Goal: Check status: Check status

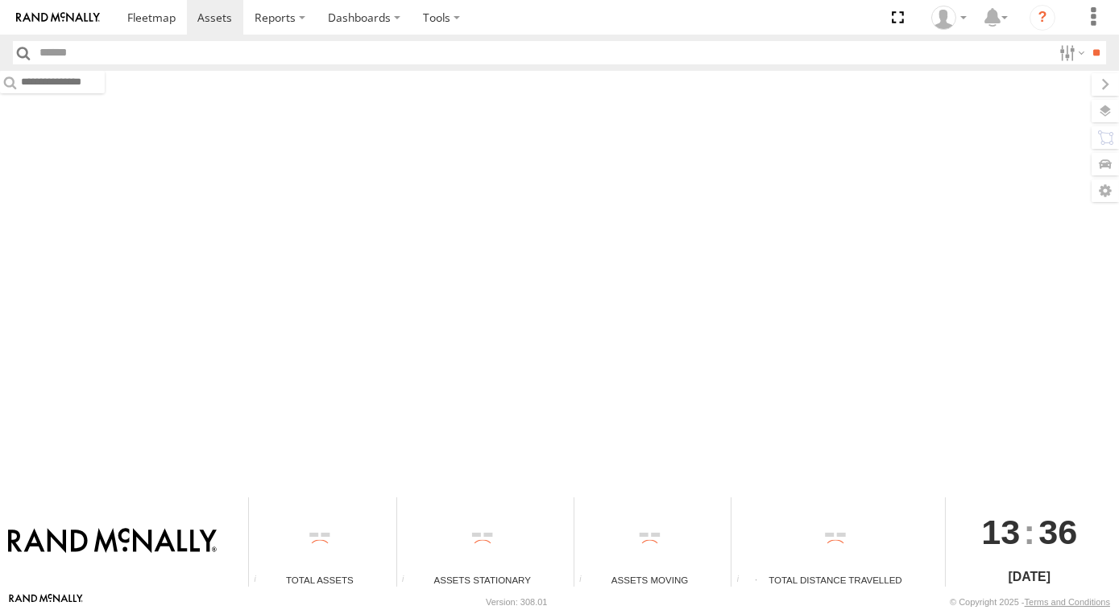
type input "***"
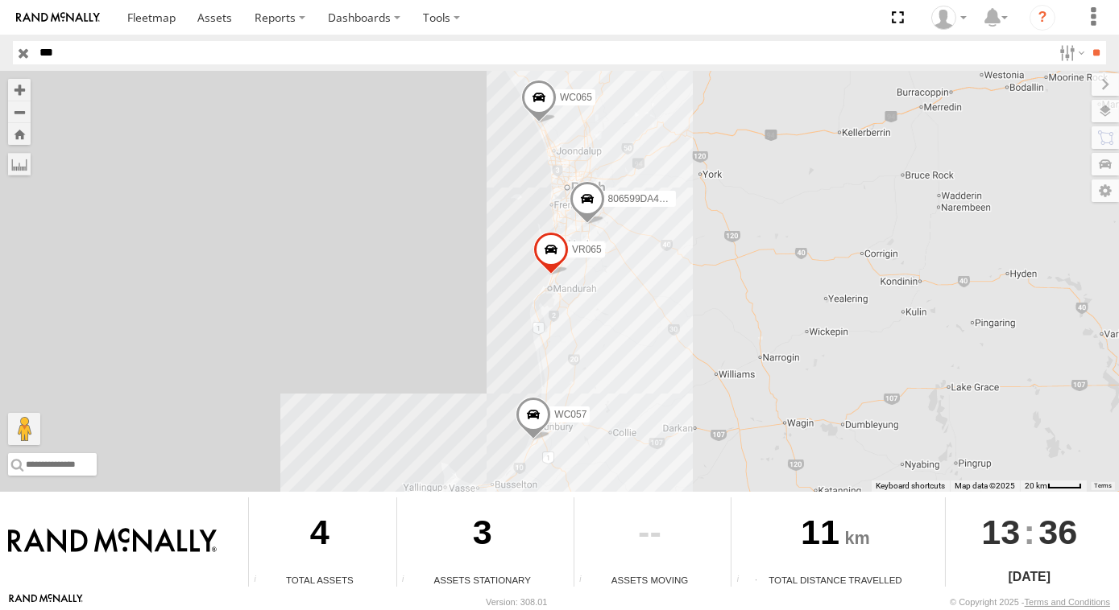
click at [17, 53] on input "button" at bounding box center [23, 52] width 21 height 23
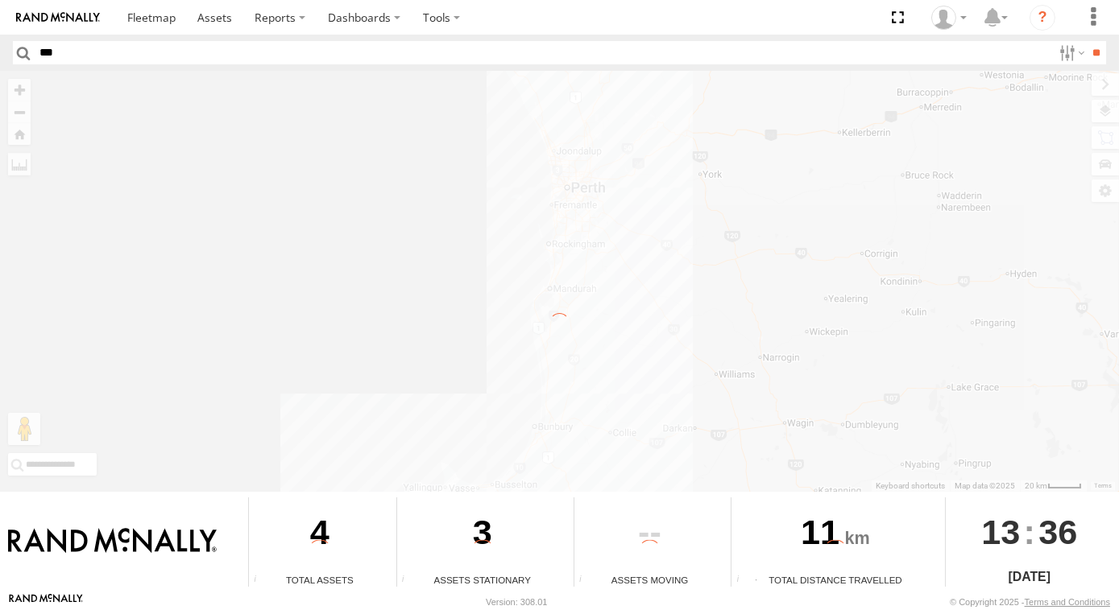
click at [17, 53] on input "button" at bounding box center [23, 52] width 21 height 23
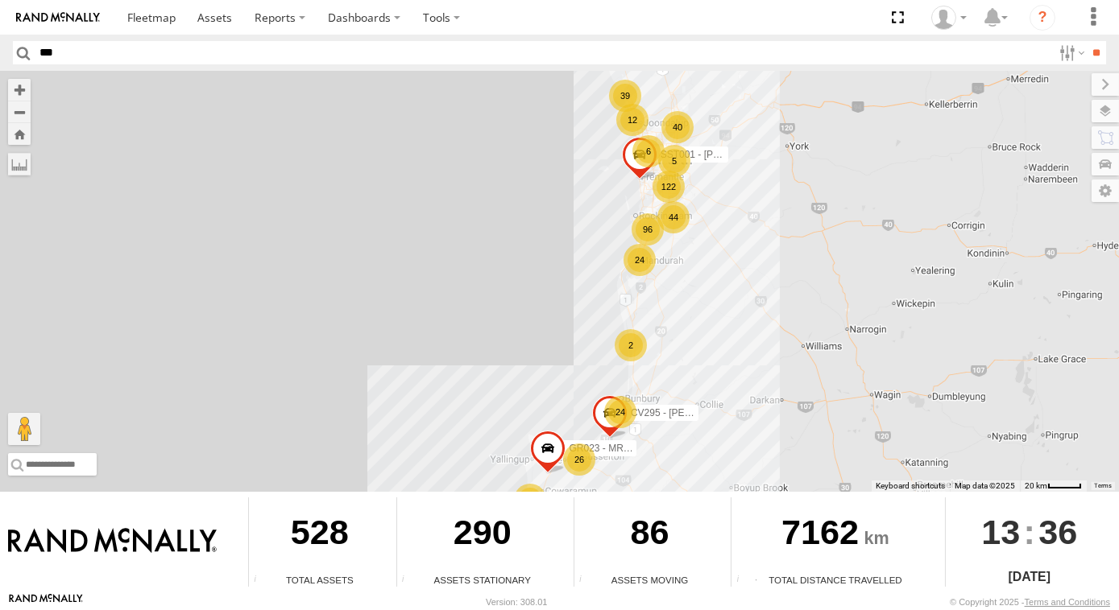
click at [668, 229] on div "44" at bounding box center [673, 217] width 32 height 32
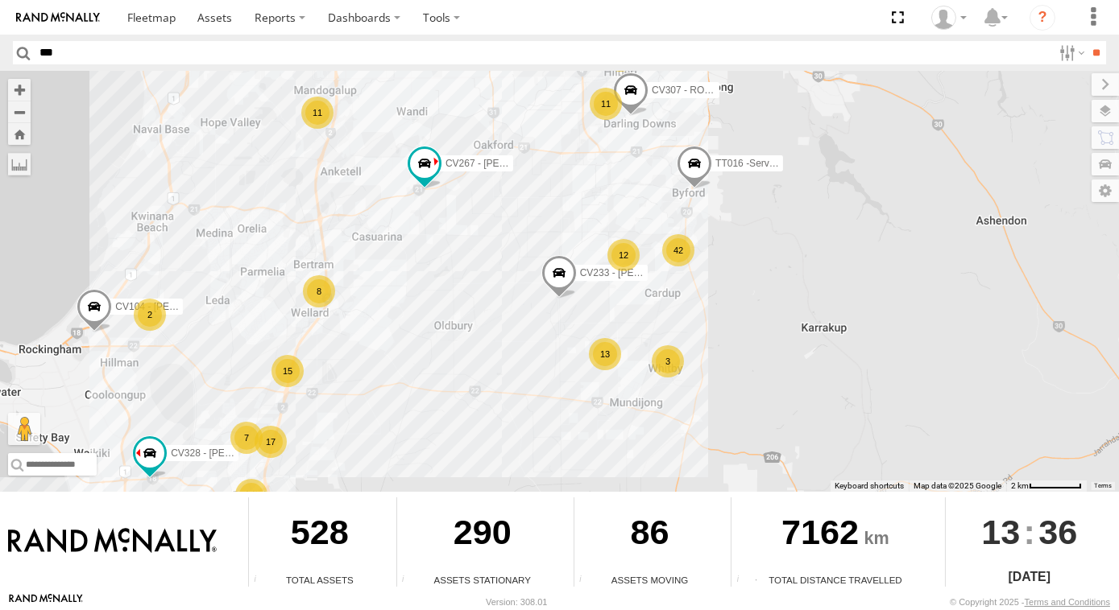
click at [630, 251] on div "12" at bounding box center [623, 255] width 32 height 32
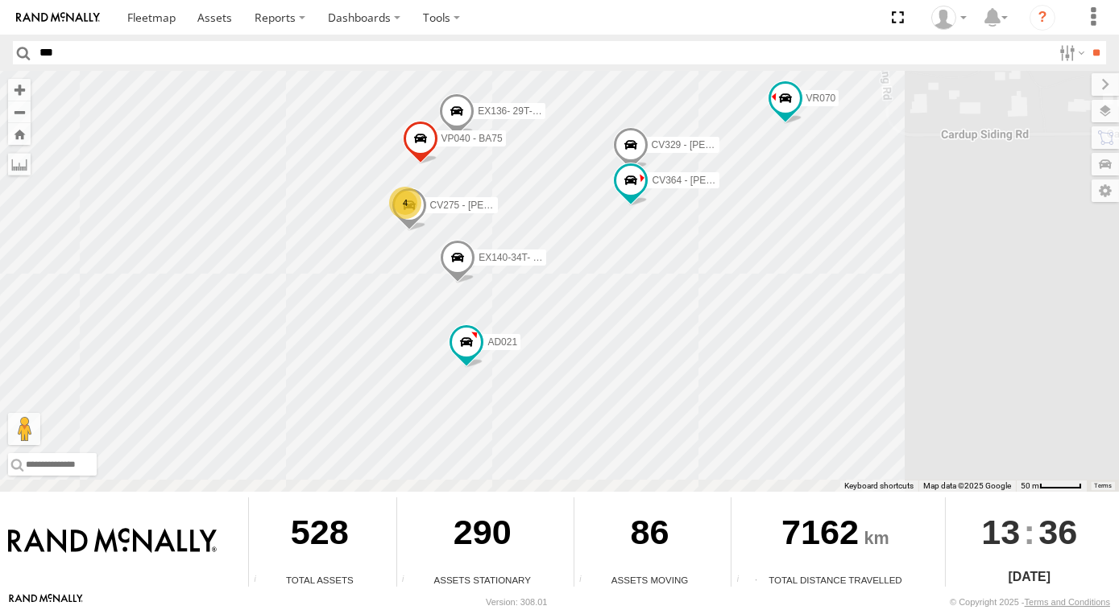
drag, startPoint x: 965, startPoint y: 350, endPoint x: 994, endPoint y: 307, distance: 52.3
click at [994, 307] on div "CV295 - Karly Taylor GR023 - MRRC SST001 - Besim Kqiku CV233 - TYLER PRINCE CV3…" at bounding box center [559, 281] width 1119 height 421
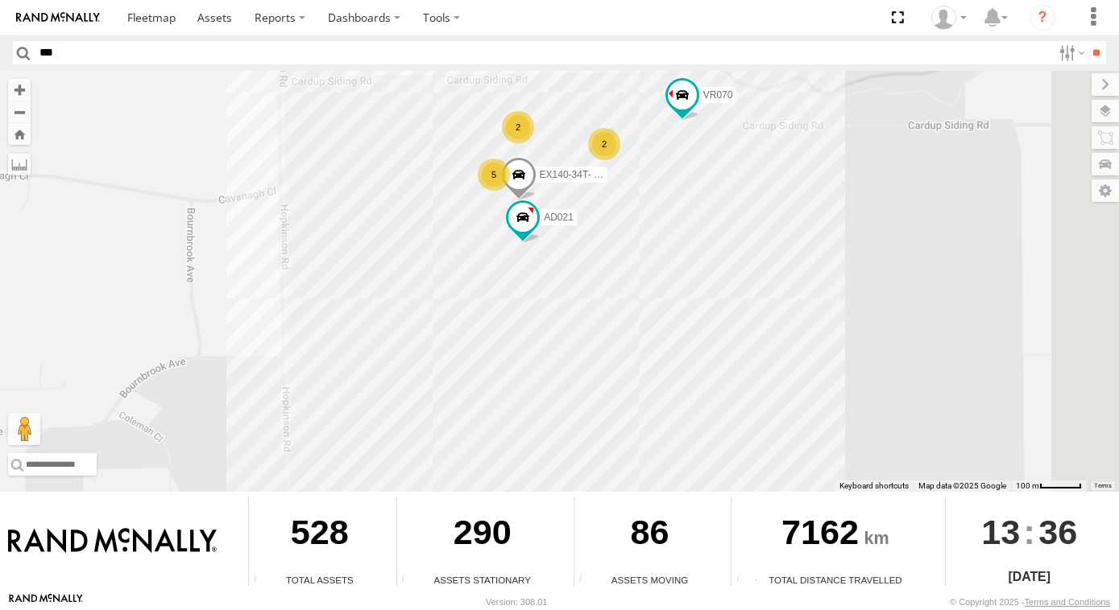
drag, startPoint x: 994, startPoint y: 307, endPoint x: 648, endPoint y: 139, distance: 384.3
click at [648, 139] on div "CV295 - Karly Taylor GR023 - MRRC SST001 - Besim Kqiku CV233 - TYLER PRINCE CV3…" at bounding box center [559, 281] width 1119 height 421
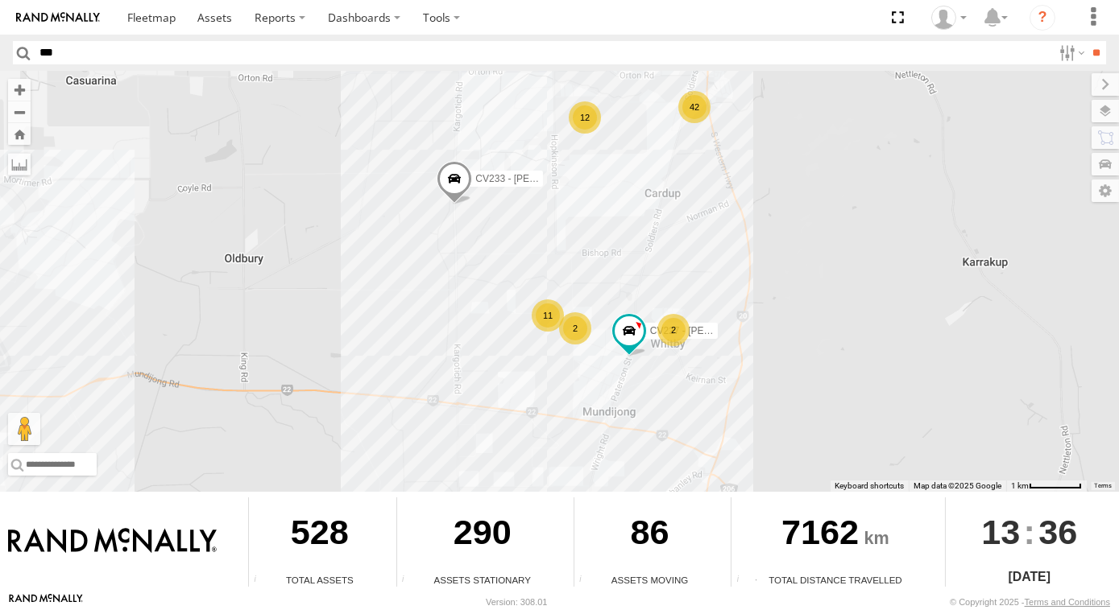
drag, startPoint x: 615, startPoint y: 335, endPoint x: 677, endPoint y: 248, distance: 106.8
click at [677, 248] on div "CV295 - Karly Taylor GR023 - MRRC SST001 - Besim Kqiku CV233 - TYLER PRINCE CV3…" at bounding box center [559, 281] width 1119 height 421
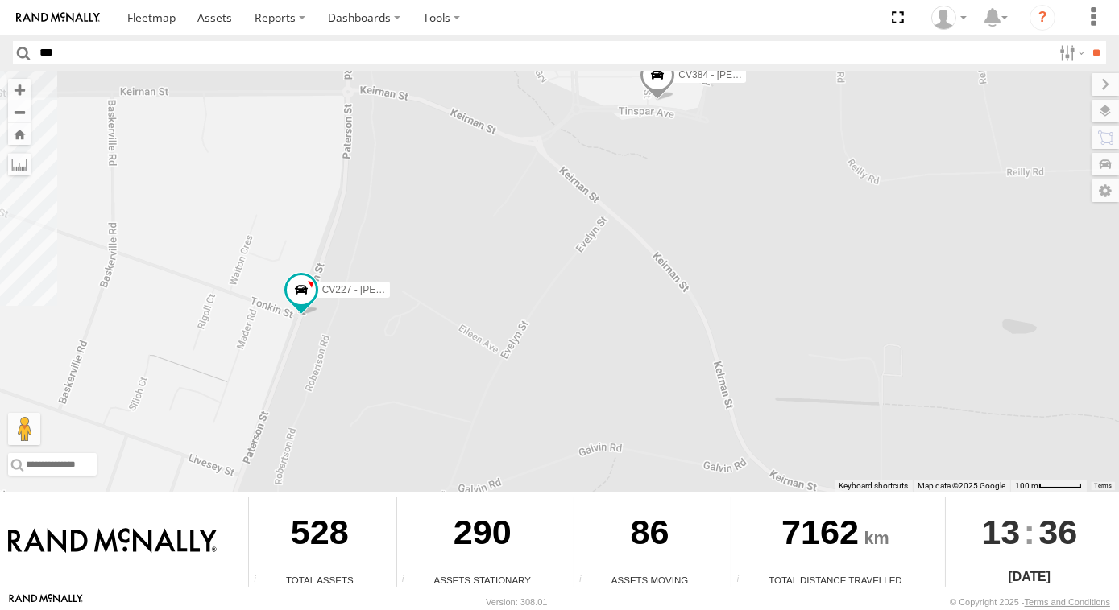
drag, startPoint x: 692, startPoint y: 319, endPoint x: 772, endPoint y: 370, distance: 95.2
click at [772, 370] on div "CV295 - Karly Taylor GR023 - MRRC SST001 - Besim Kqiku CV233 - TYLER PRINCE CV3…" at bounding box center [559, 281] width 1119 height 421
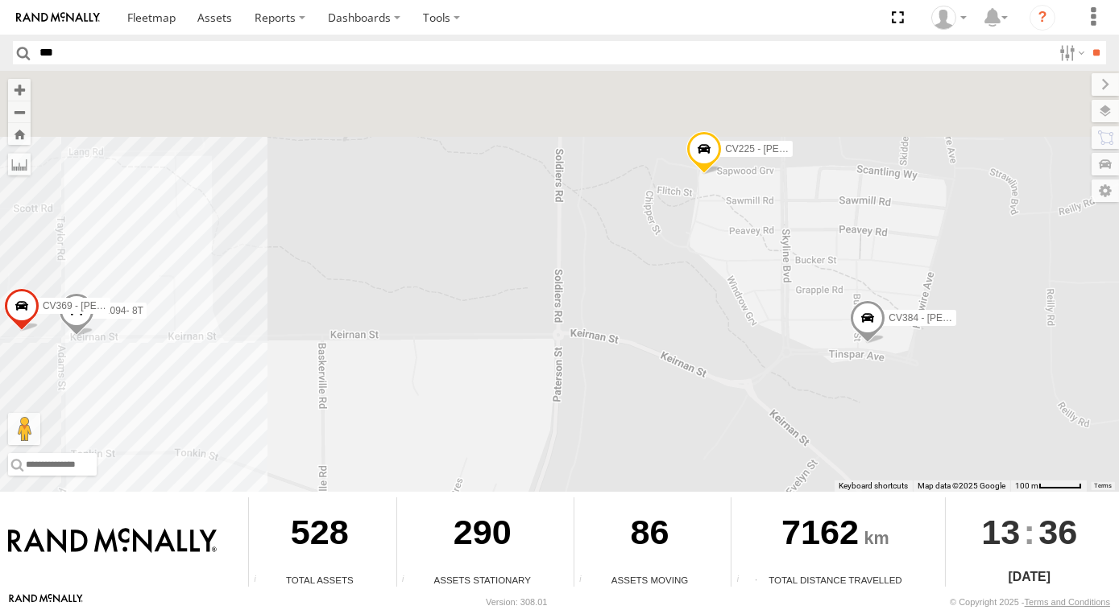
drag, startPoint x: 681, startPoint y: 222, endPoint x: 698, endPoint y: 366, distance: 144.3
click at [698, 366] on div "CV295 - Karly Taylor GR023 - MRRC SST001 - Besim Kqiku CV233 - TYLER PRINCE CV3…" at bounding box center [559, 281] width 1119 height 421
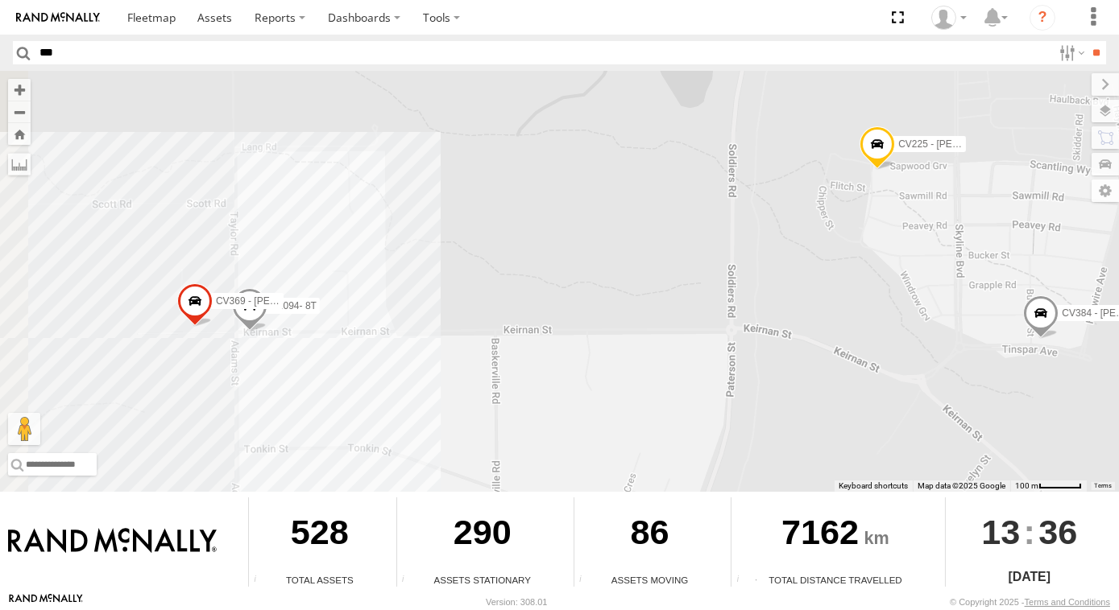
drag, startPoint x: 436, startPoint y: 356, endPoint x: 699, endPoint y: 290, distance: 271.5
click at [699, 290] on div "CV295 - Karly Taylor GR023 - MRRC SST001 - Besim Kqiku CV233 - TYLER PRINCE CV3…" at bounding box center [559, 281] width 1119 height 421
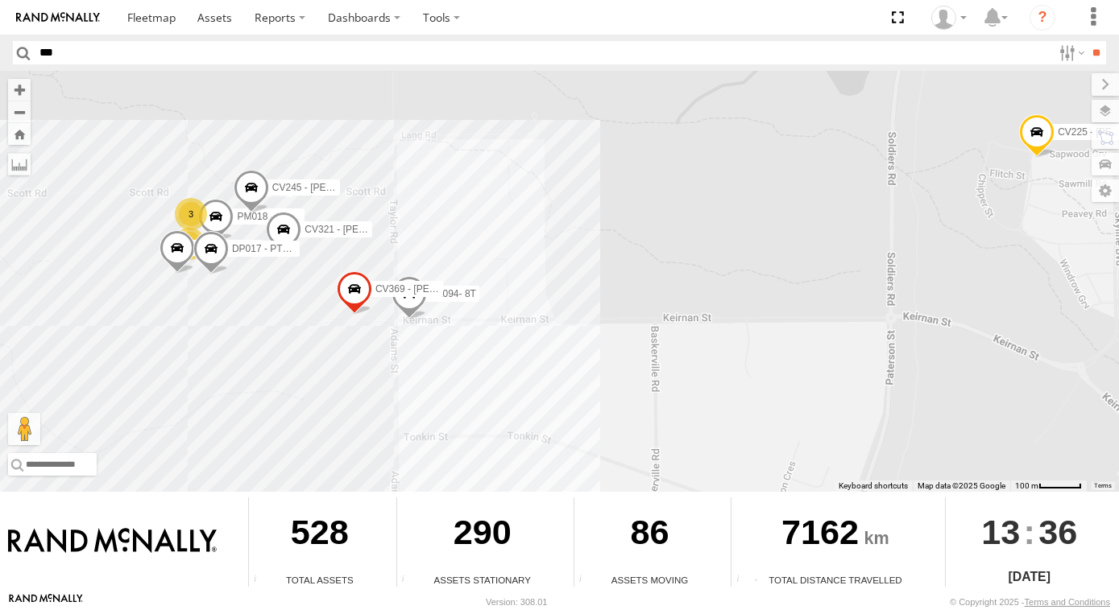
drag, startPoint x: 216, startPoint y: 278, endPoint x: 354, endPoint y: 300, distance: 139.5
click at [354, 300] on div "CV295 - Karly Taylor GR023 - MRRC SST001 - Besim Kqiku CV233 - TYLER PRINCE CV3…" at bounding box center [559, 281] width 1119 height 421
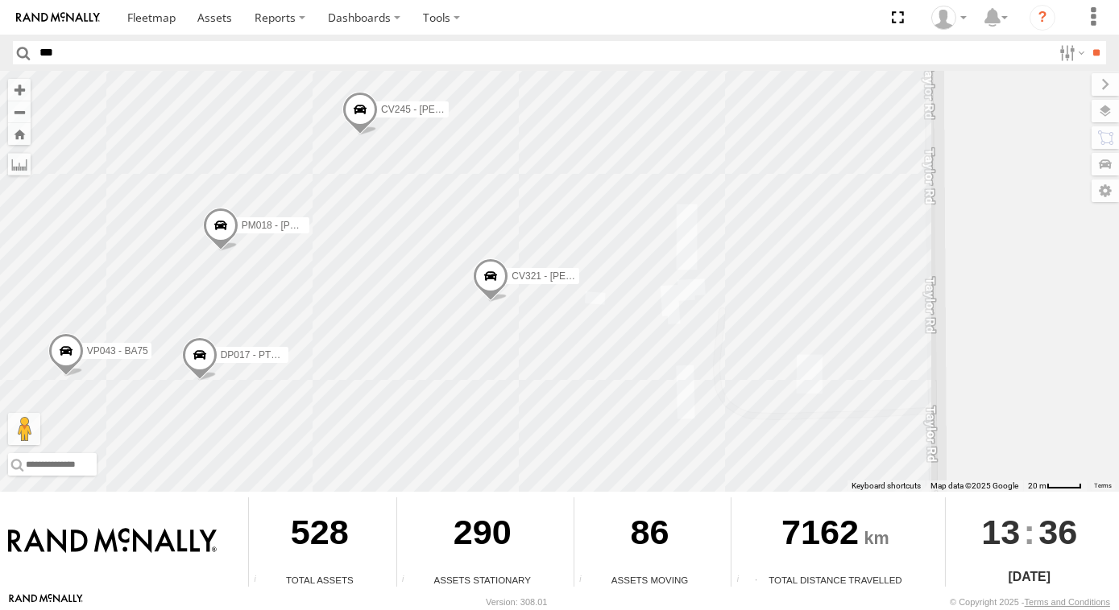
drag, startPoint x: 196, startPoint y: 274, endPoint x: 434, endPoint y: 242, distance: 239.7
click at [434, 242] on div "CV295 - Karly Taylor GR023 - MRRC SST001 - Besim Kqiku CV233 - TYLER PRINCE CV3…" at bounding box center [559, 281] width 1119 height 421
click at [366, 117] on span at bounding box center [359, 113] width 35 height 43
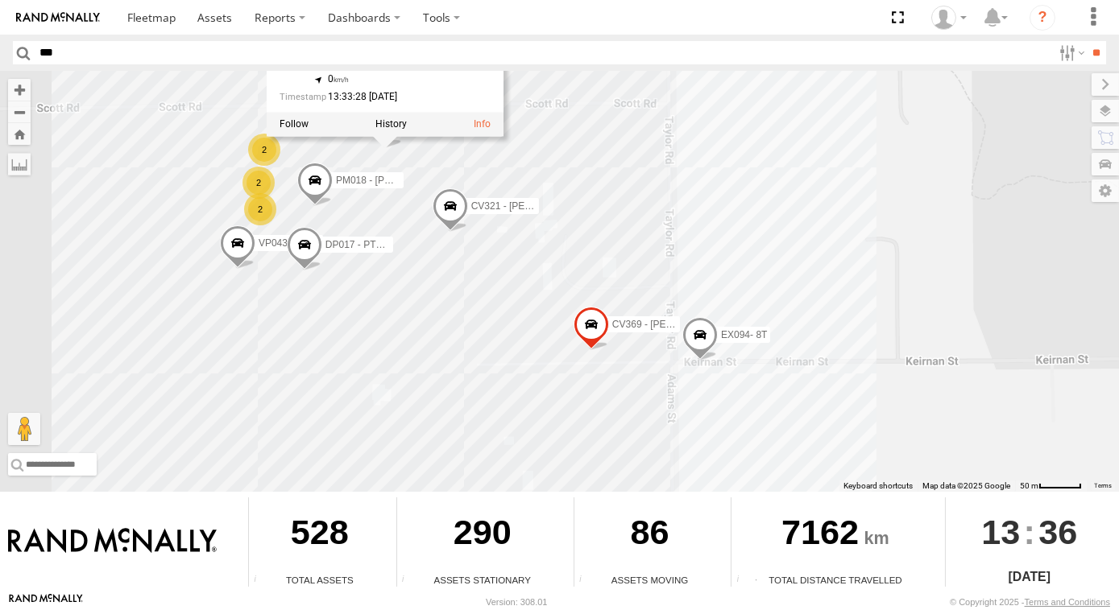
drag, startPoint x: 394, startPoint y: 171, endPoint x: 440, endPoint y: 166, distance: 47.0
click at [440, 166] on div "CV295 - Karly Taylor GR023 - MRRC SST001 - Besim Kqiku CV233 - TYLER PRINCE CV3…" at bounding box center [559, 281] width 1119 height 421
click at [593, 104] on div "CV295 - Karly Taylor GR023 - MRRC SST001 - Besim Kqiku CV233 - TYLER PRINCE CV3…" at bounding box center [559, 281] width 1119 height 421
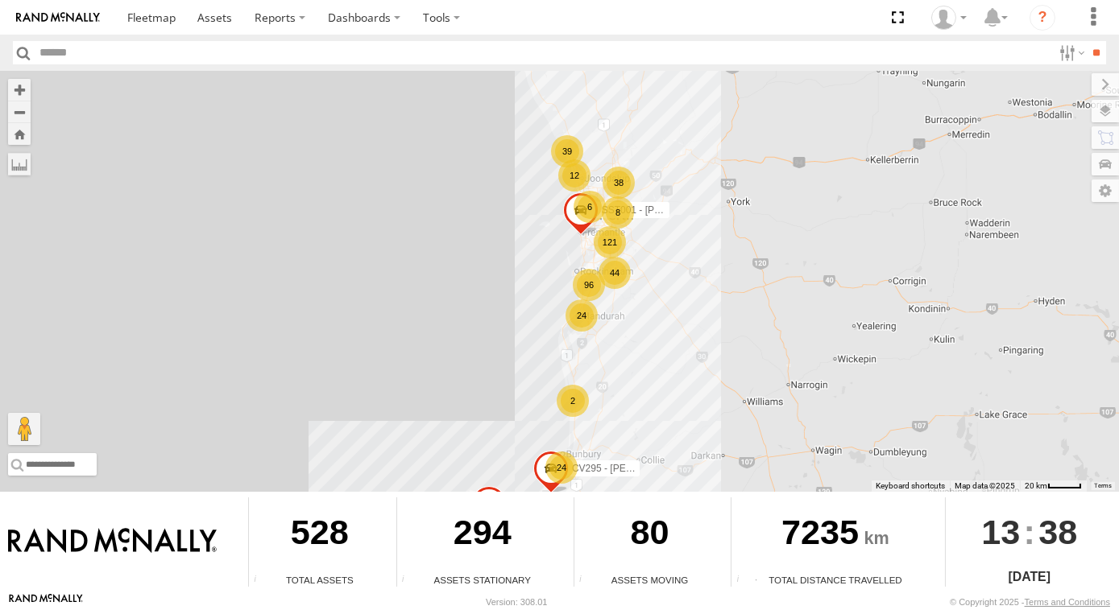
drag, startPoint x: 610, startPoint y: 217, endPoint x: 619, endPoint y: 300, distance: 83.4
click at [619, 300] on div "121 65 24 96 26 12 38 39 6 24 8 44 CV295 - Karly Taylor 5 GR023 - MRRC SST001 -…" at bounding box center [559, 281] width 1119 height 421
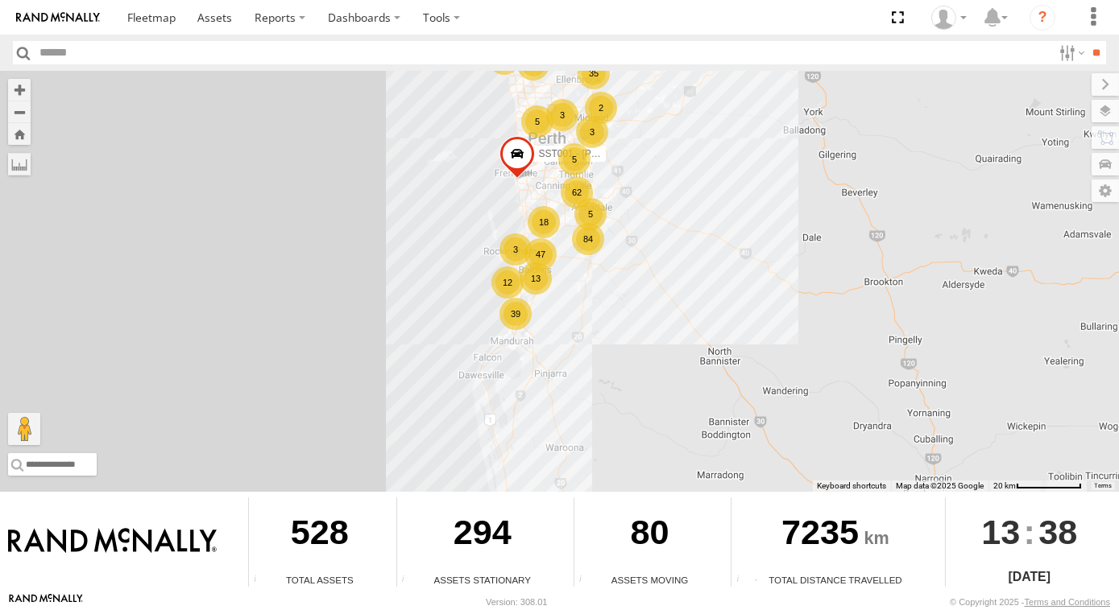
drag, startPoint x: 655, startPoint y: 180, endPoint x: 630, endPoint y: 192, distance: 27.4
click at [630, 192] on div "CV295 - Karly Taylor GR023 - MRRC SST001 - Besim Kqiku 62 13 5 84 3 47 35 18 39…" at bounding box center [559, 281] width 1119 height 421
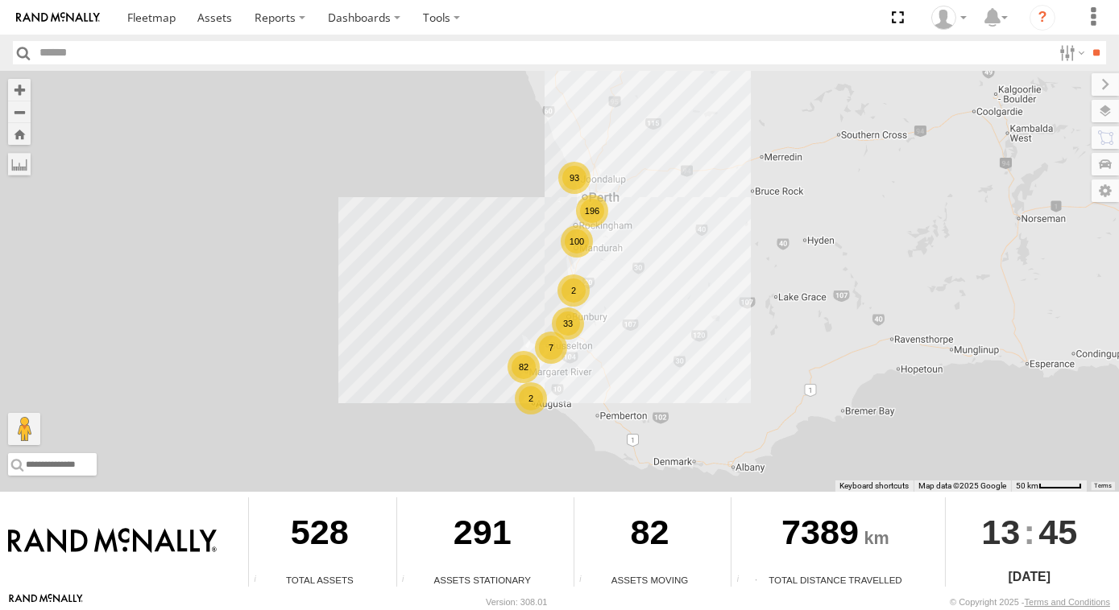
click at [593, 224] on div "196" at bounding box center [592, 211] width 32 height 32
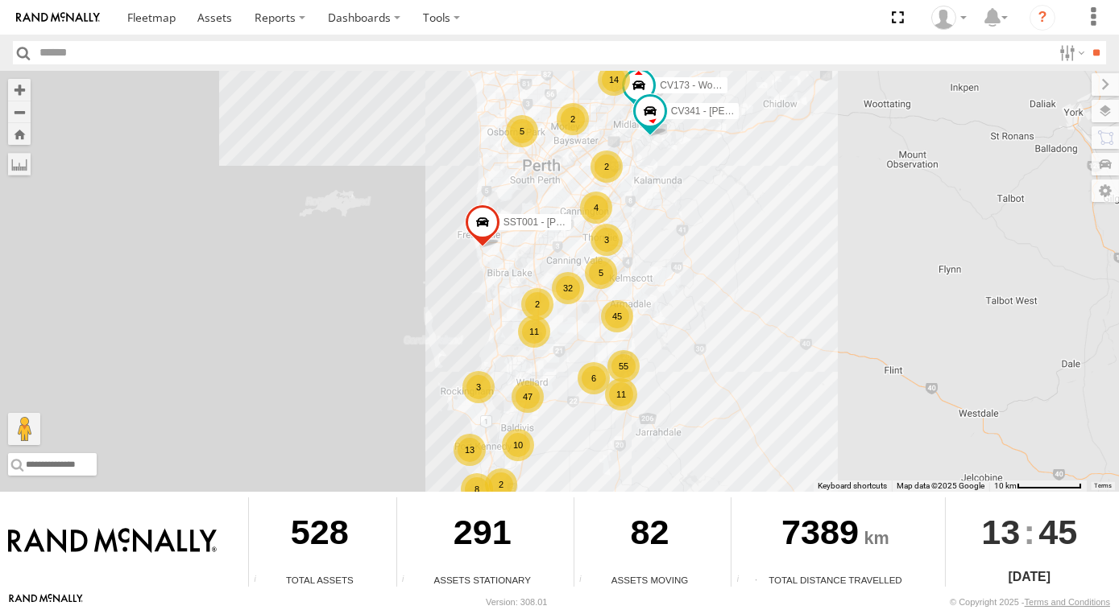
click at [618, 378] on div "11" at bounding box center [621, 394] width 32 height 32
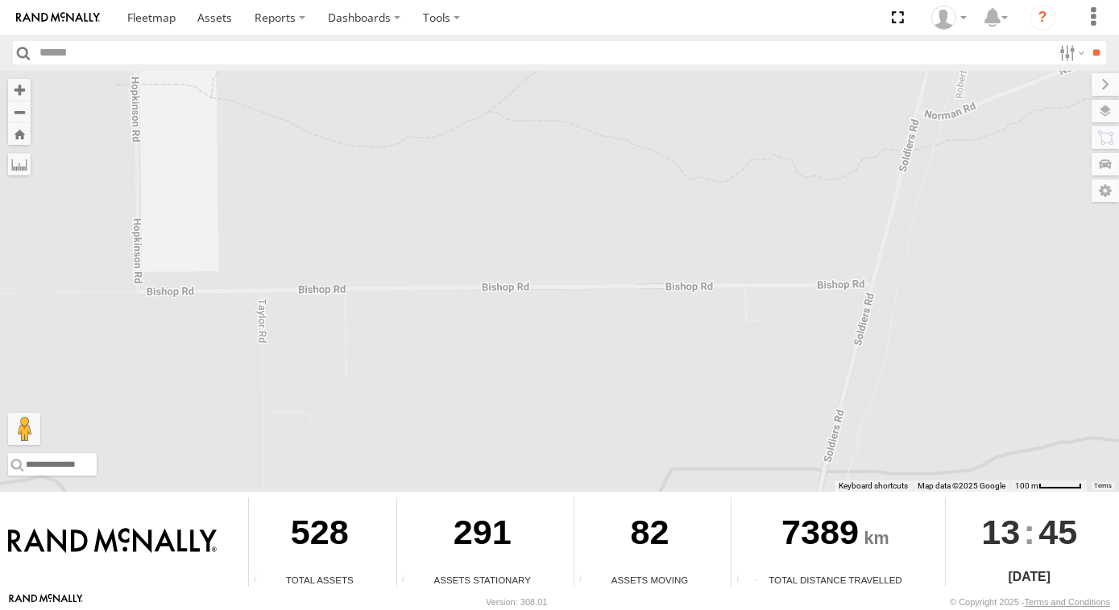
drag, startPoint x: 577, startPoint y: 116, endPoint x: 607, endPoint y: 647, distance: 532.3
click at [607, 610] on html at bounding box center [559, 305] width 1119 height 610
drag, startPoint x: 607, startPoint y: 270, endPoint x: 556, endPoint y: 498, distance: 234.3
click at [556, 498] on div "To navigate the map with touch gestures double-tap and hold your finger on the …" at bounding box center [559, 332] width 1119 height 522
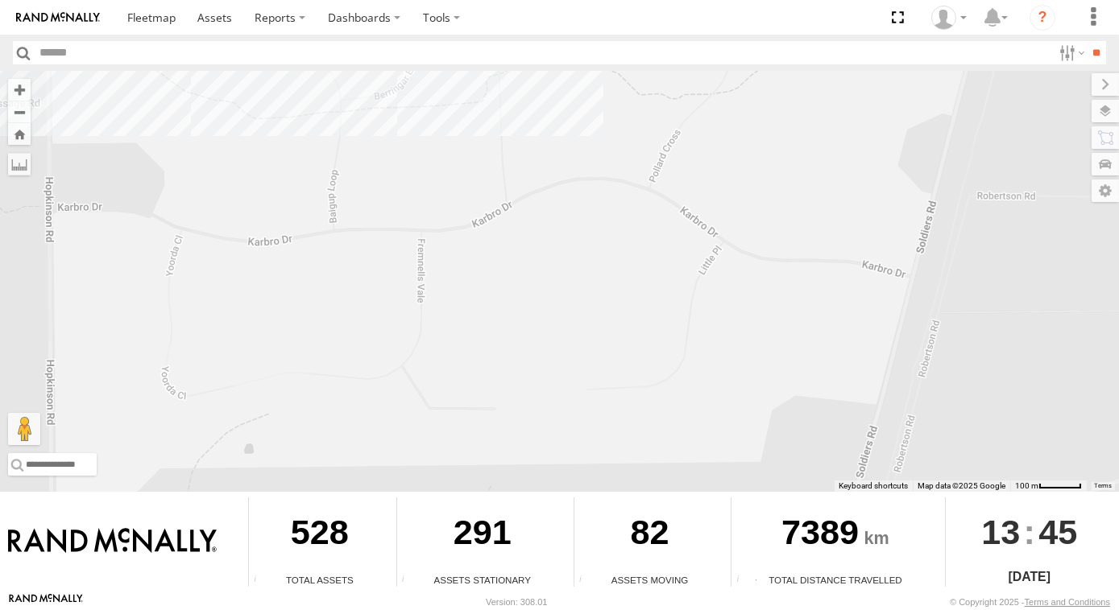
drag, startPoint x: 661, startPoint y: 363, endPoint x: 648, endPoint y: 429, distance: 67.3
click at [648, 429] on div "CV173 - Workshop CV341 - Mick Tadic SST001 - Besim Kqiku CV321 - Phil Macleod E…" at bounding box center [559, 281] width 1119 height 421
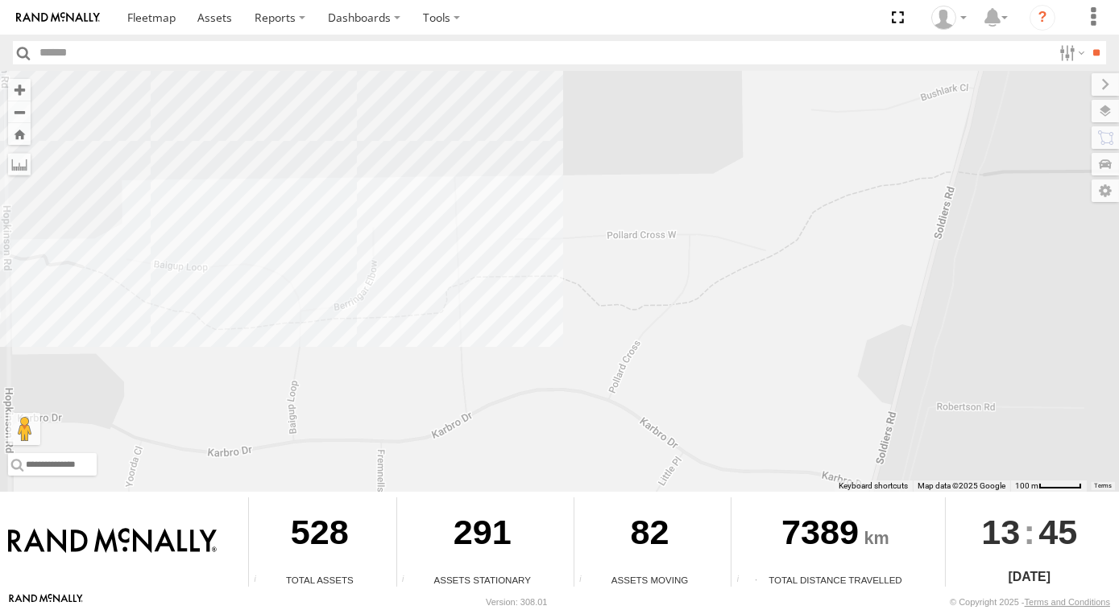
drag, startPoint x: 500, startPoint y: 446, endPoint x: 509, endPoint y: 460, distance: 16.3
click at [509, 460] on div "CV173 - Workshop CV341 - Mick Tadic SST001 - Besim Kqiku CV321 - Phil Macleod E…" at bounding box center [559, 281] width 1119 height 421
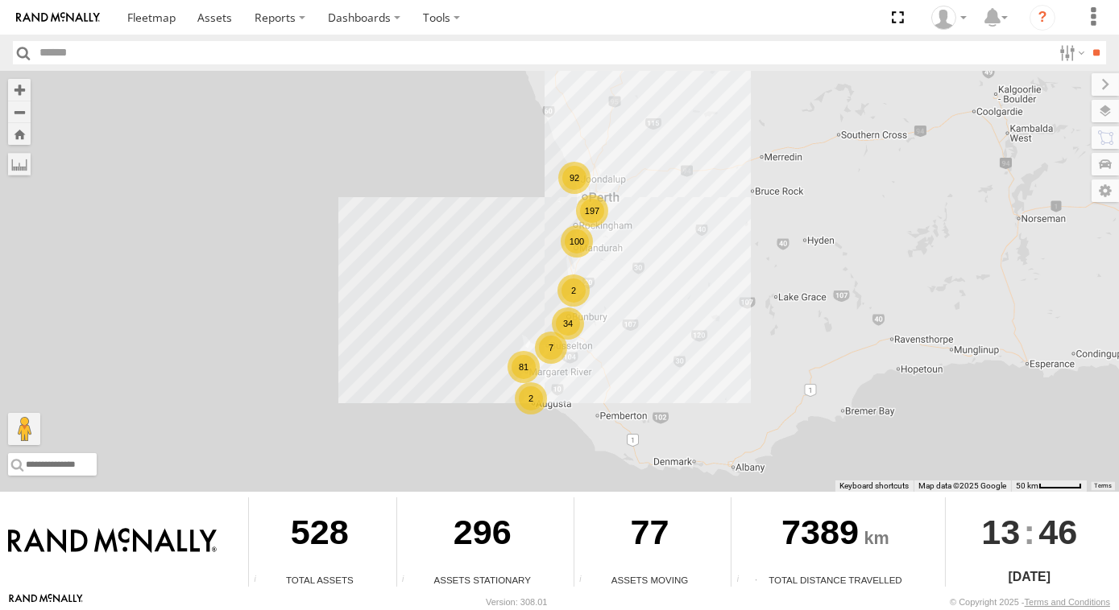
click at [589, 221] on div "197" at bounding box center [592, 211] width 32 height 32
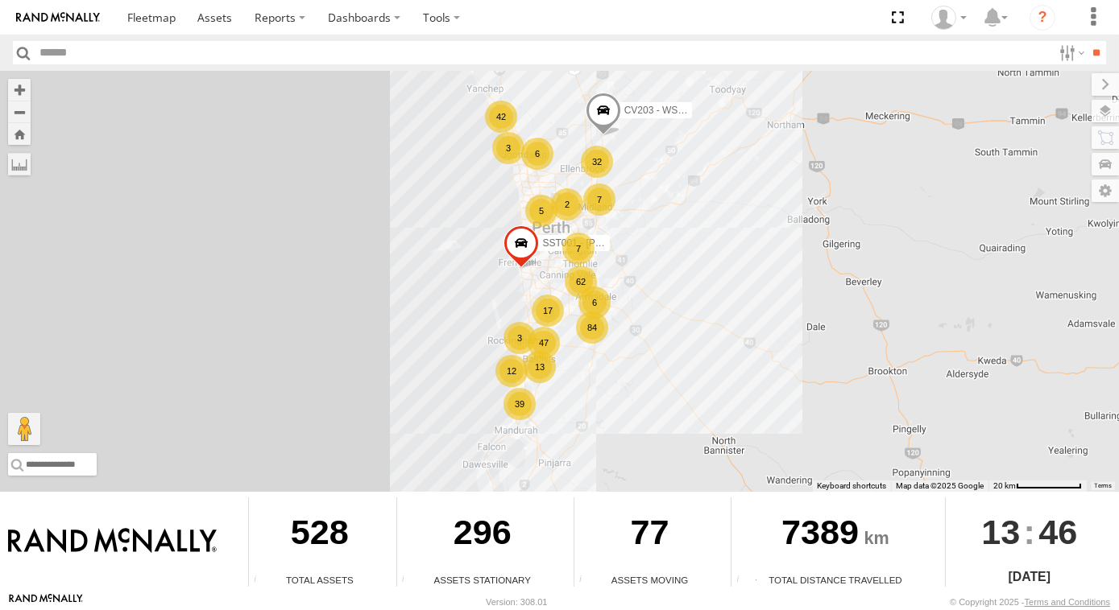
click at [597, 308] on div "6" at bounding box center [594, 303] width 32 height 32
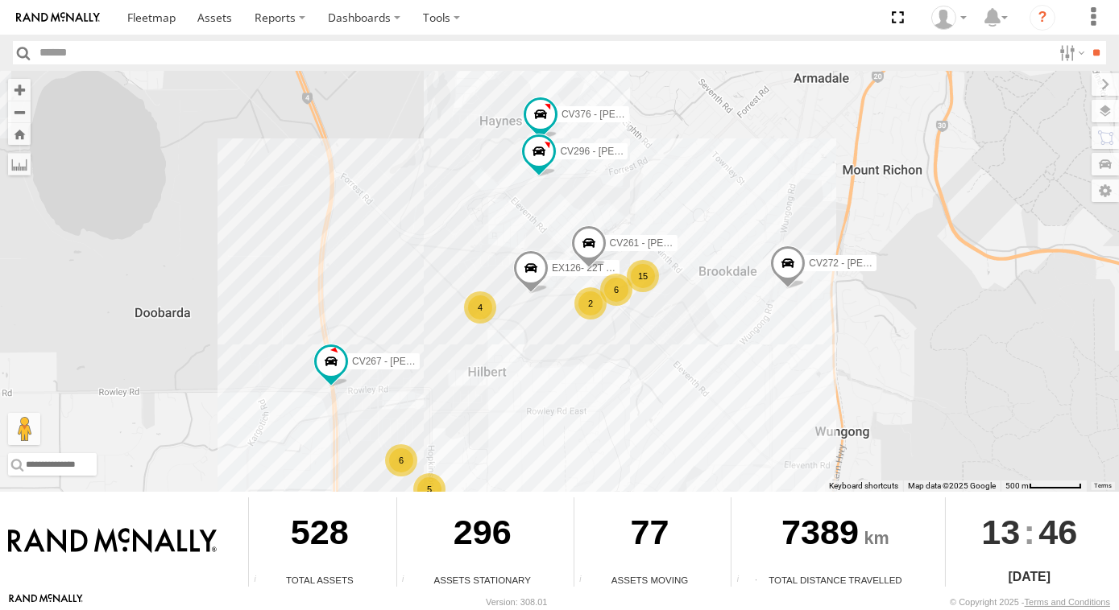
drag, startPoint x: 593, startPoint y: 446, endPoint x: 582, endPoint y: 258, distance: 187.9
click at [582, 258] on div "CV203 - WSHOP Cardup SST001 - Besim Kqiku 6 15 5 6 EX126- 22T - Labour Hire 4 C…" at bounding box center [559, 281] width 1119 height 421
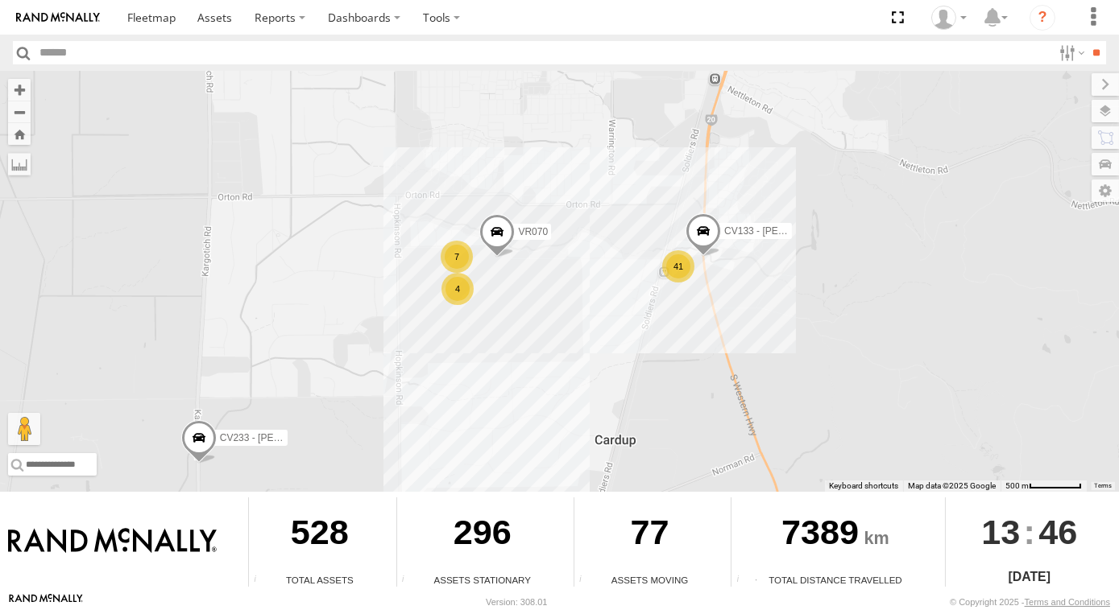
click at [677, 268] on div "41" at bounding box center [678, 266] width 32 height 32
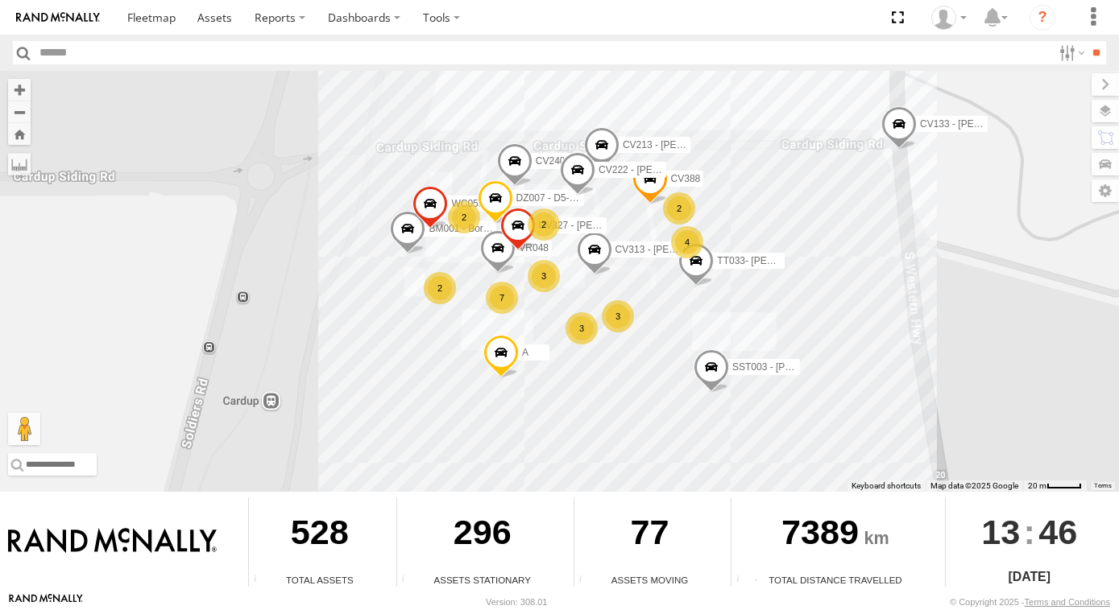
click at [653, 185] on span at bounding box center [648, 182] width 35 height 43
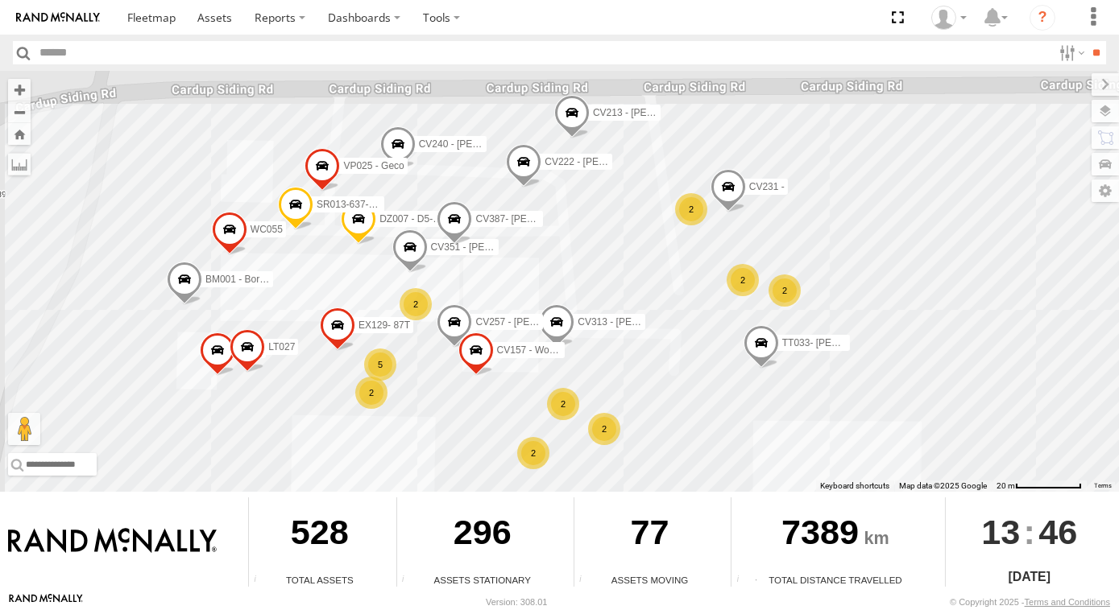
drag, startPoint x: 472, startPoint y: 212, endPoint x: 493, endPoint y: 192, distance: 29.0
click at [493, 192] on div "CV203 - WSHOP Cardup SST001 - Besim Kqiku EX126- 22T - Labour Hire CV261 - LOGA…" at bounding box center [559, 281] width 1119 height 421
click div "2"
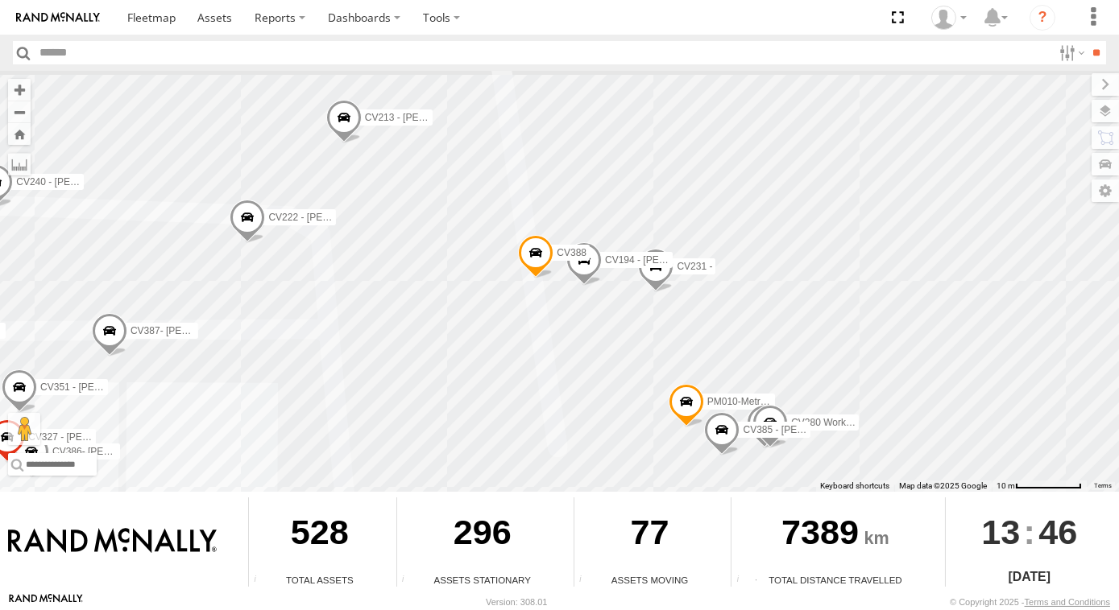
click span
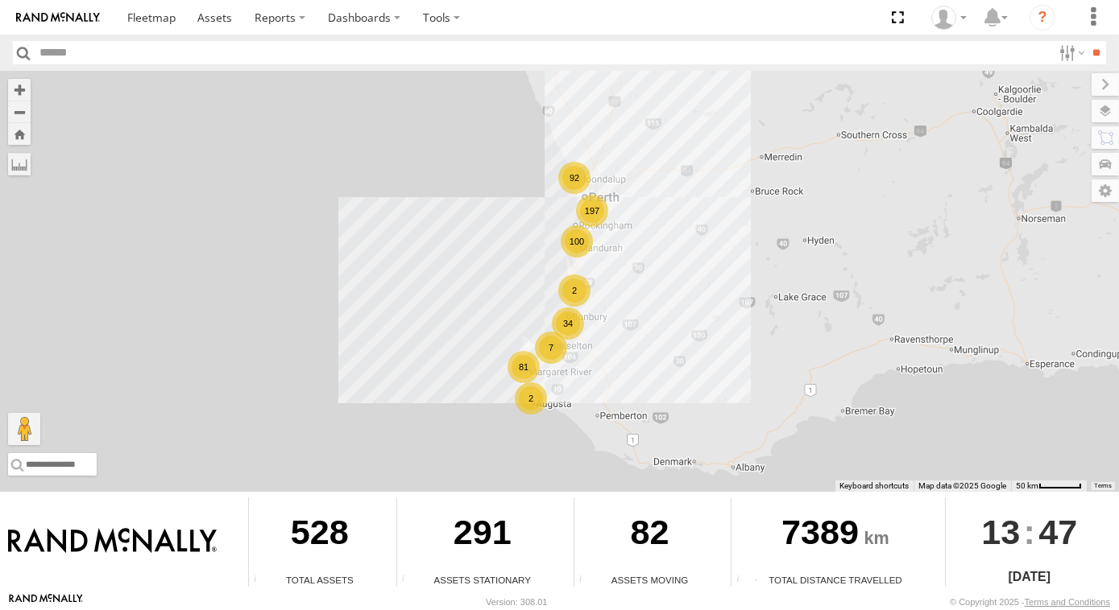
click at [591, 219] on div "197" at bounding box center [592, 211] width 32 height 32
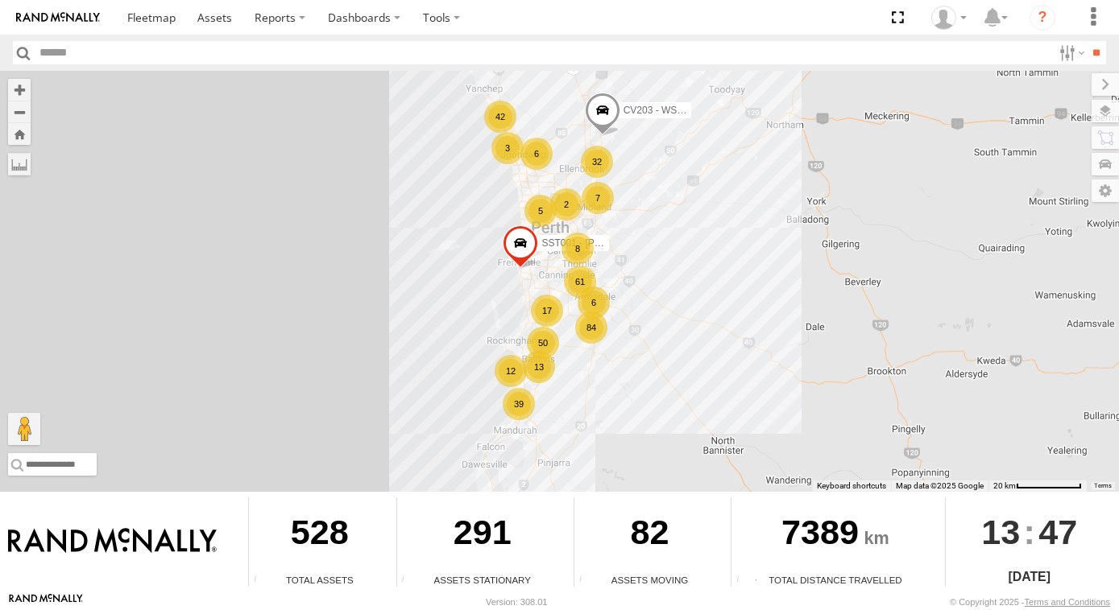
click at [590, 342] on div "84" at bounding box center [591, 328] width 32 height 32
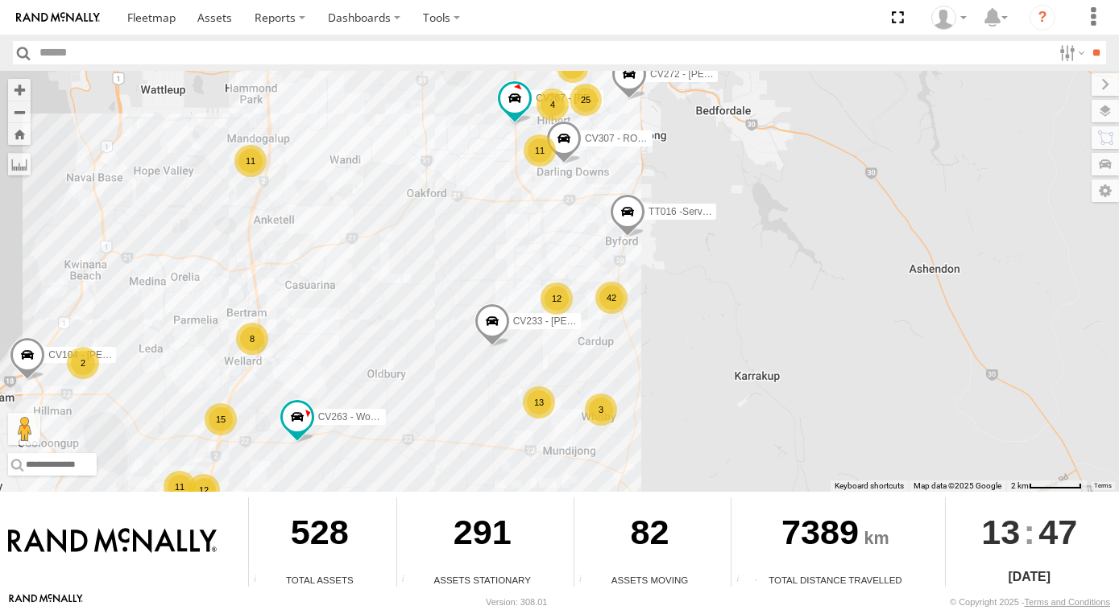
click at [556, 302] on div "12" at bounding box center [556, 299] width 32 height 32
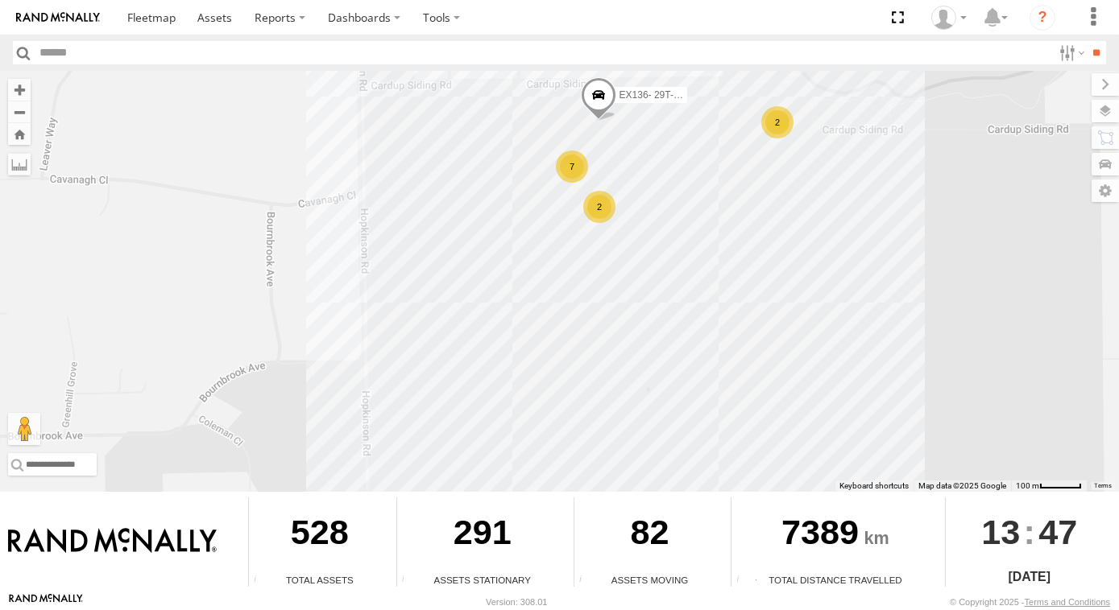
drag, startPoint x: 840, startPoint y: 329, endPoint x: 810, endPoint y: 147, distance: 184.4
click at [810, 147] on div "CV203 - WSHOP Cardup SST001 - Besim Kqiku CV233 - TYLER PRINCE CV307 - ROCKET C…" at bounding box center [559, 281] width 1119 height 421
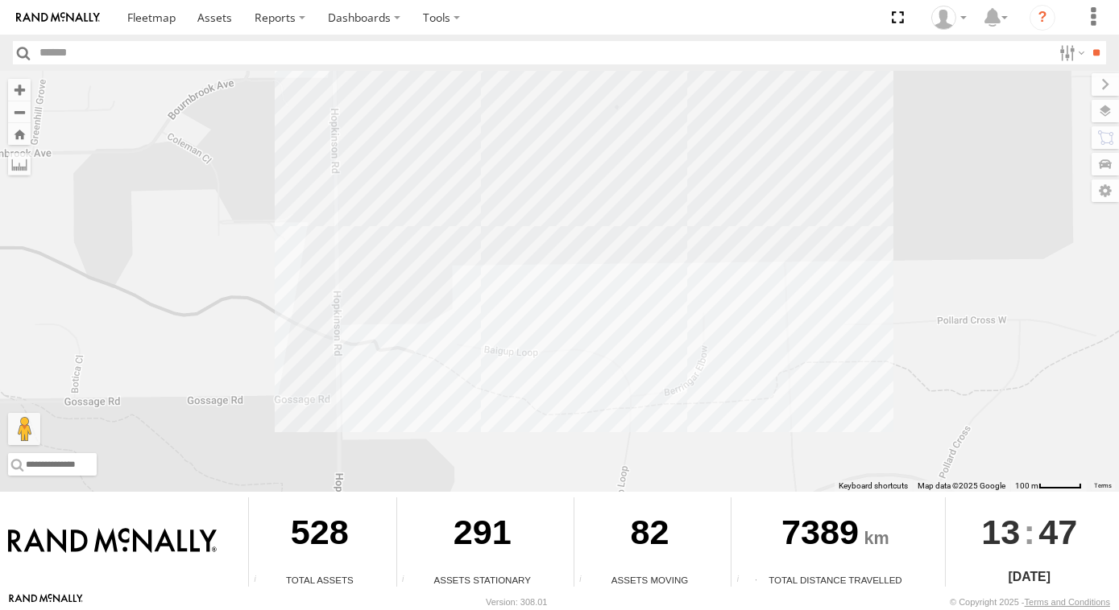
drag, startPoint x: 746, startPoint y: 300, endPoint x: 755, endPoint y: 176, distance: 124.4
click at [755, 176] on div "CV203 - WSHOP Cardup SST001 - Besim Kqiku CV233 - TYLER PRINCE CV307 - ROCKET C…" at bounding box center [559, 281] width 1119 height 421
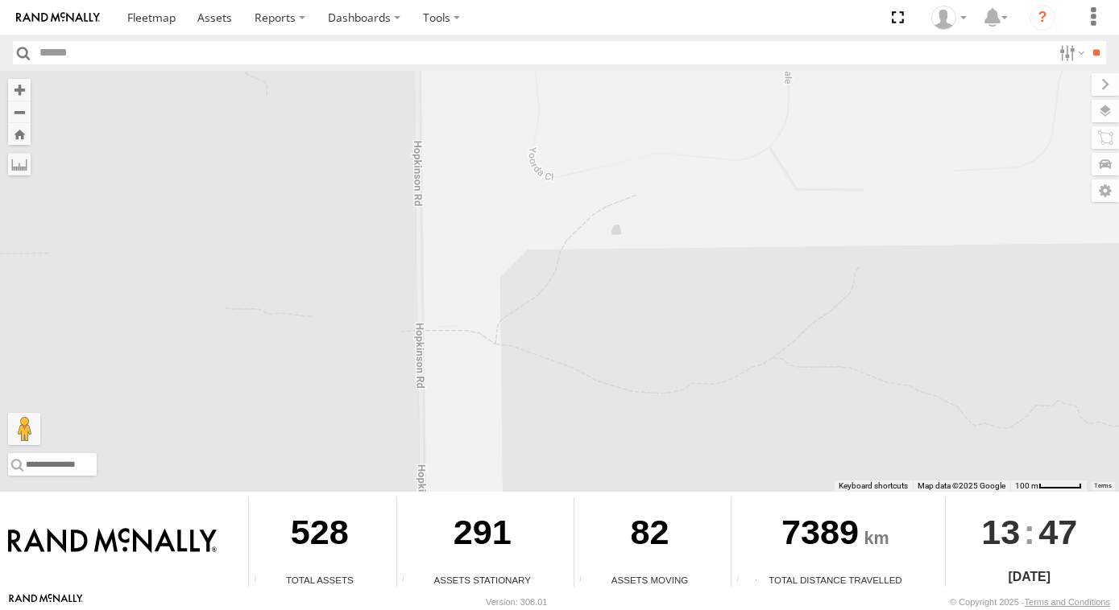
drag, startPoint x: 669, startPoint y: 288, endPoint x: 659, endPoint y: 284, distance: 11.2
click at [659, 284] on div "CV203 - WSHOP Cardup SST001 - Besim Kqiku CV233 - TYLER PRINCE CV307 - ROCKET C…" at bounding box center [559, 281] width 1119 height 421
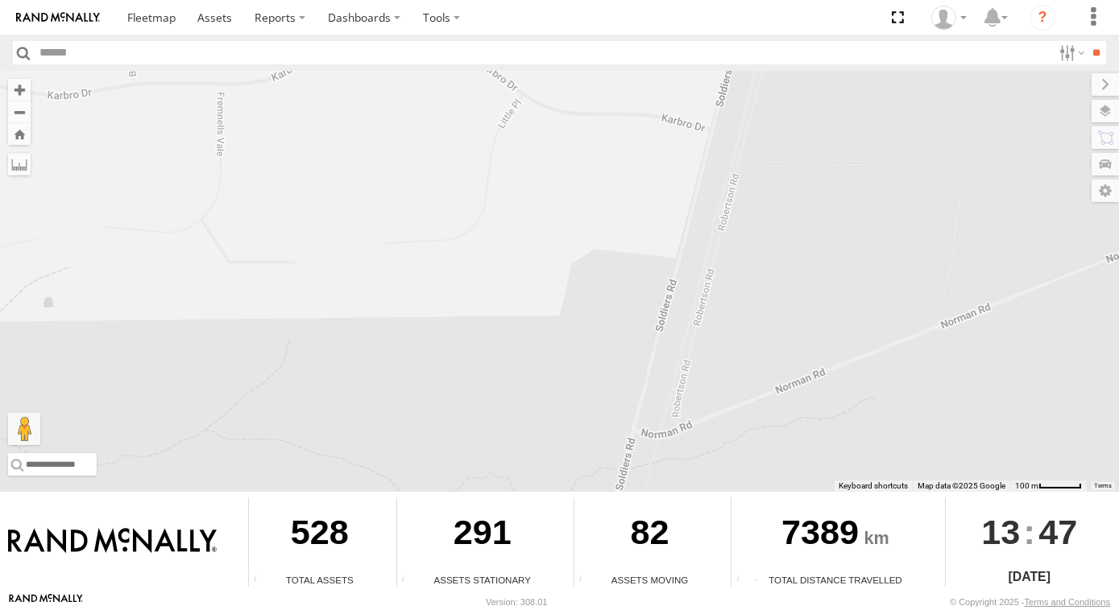
drag, startPoint x: 657, startPoint y: 283, endPoint x: 691, endPoint y: -36, distance: 320.7
click at [691, 0] on html at bounding box center [559, 305] width 1119 height 610
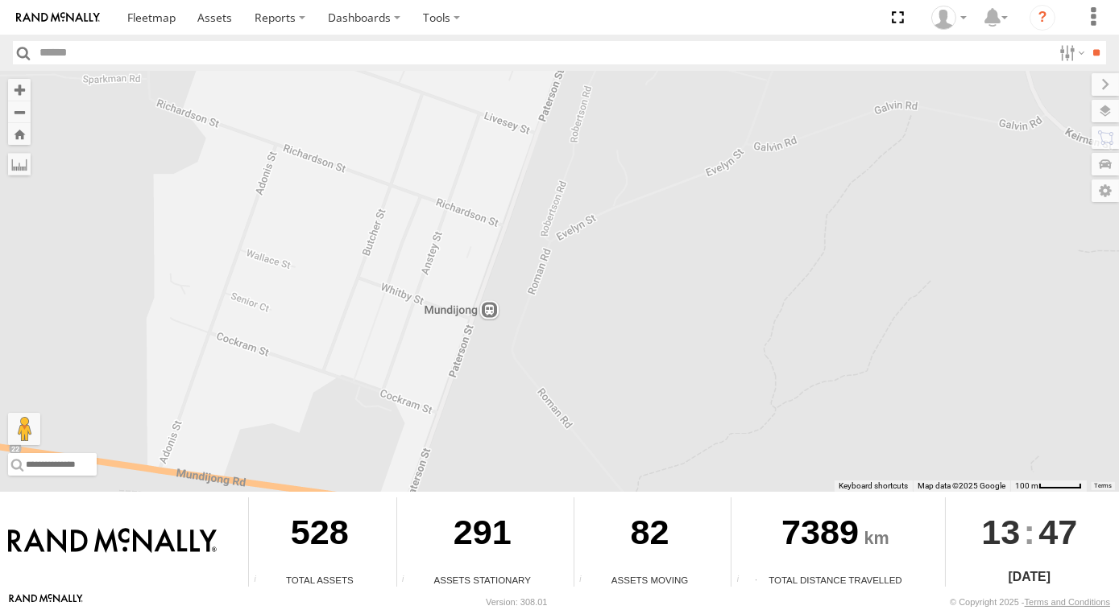
drag, startPoint x: 407, startPoint y: 159, endPoint x: 531, endPoint y: 279, distance: 172.5
click at [531, 279] on div "CV203 - WSHOP Cardup SST001 - Besim Kqiku CV233 - TYLER PRINCE CV307 - ROCKET C…" at bounding box center [559, 281] width 1119 height 421
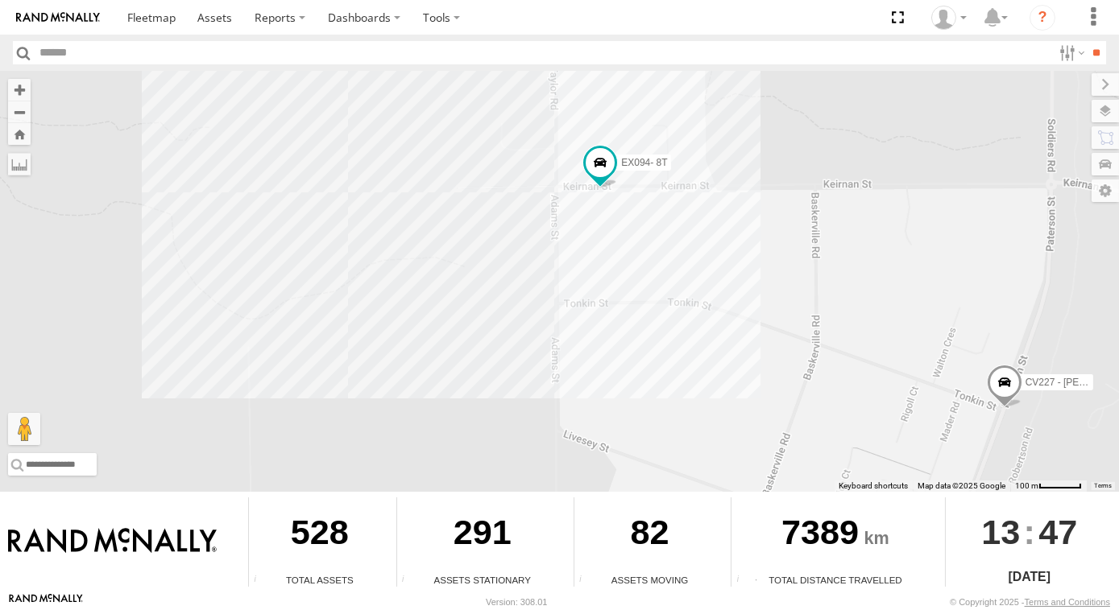
drag, startPoint x: 535, startPoint y: 106, endPoint x: 633, endPoint y: 252, distance: 175.8
click at [633, 252] on div "CV203 - WSHOP Cardup SST001 - Besim Kqiku CV233 - TYLER PRINCE CV307 - ROCKET C…" at bounding box center [559, 281] width 1119 height 421
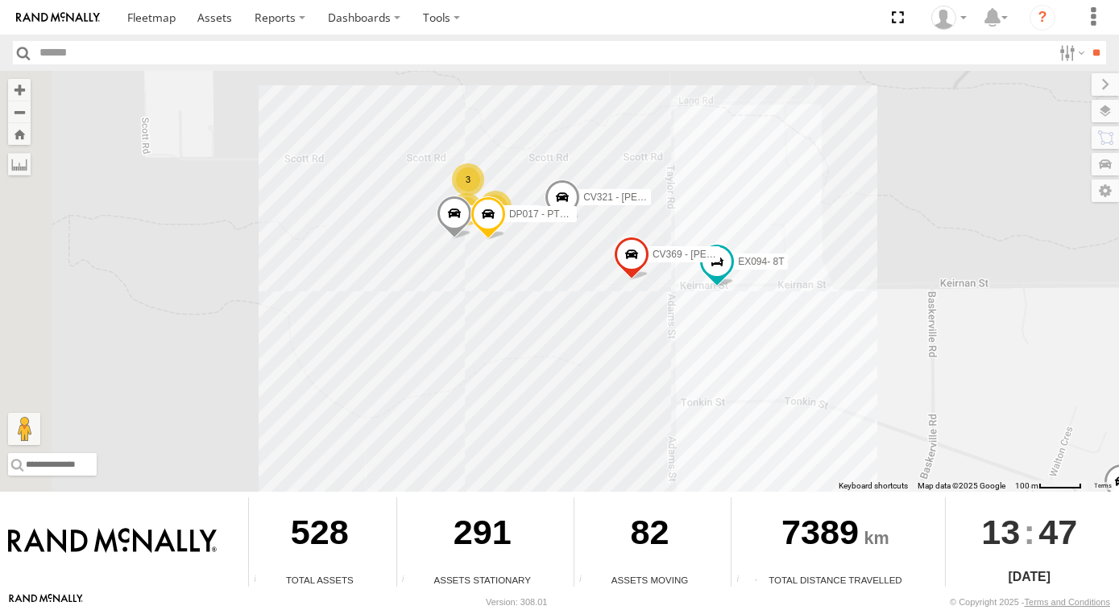
drag, startPoint x: 722, startPoint y: 349, endPoint x: 761, endPoint y: 376, distance: 47.4
click at [761, 376] on div "CV203 - WSHOP Cardup SST001 - Besim Kqiku CV233 - TYLER PRINCE CV307 - ROCKET C…" at bounding box center [559, 281] width 1119 height 421
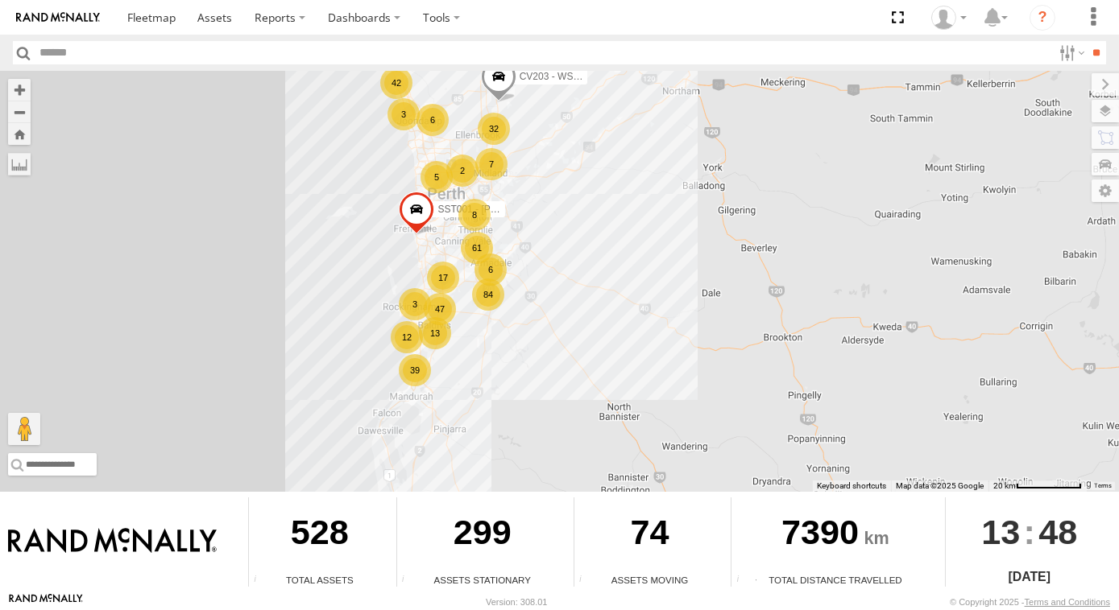
click at [536, 221] on div "CV295 - [PERSON_NAME] SST001 - [PERSON_NAME] 61 13 8 84 3 47 42 32 17 39 2 6 5 …" at bounding box center [559, 281] width 1119 height 421
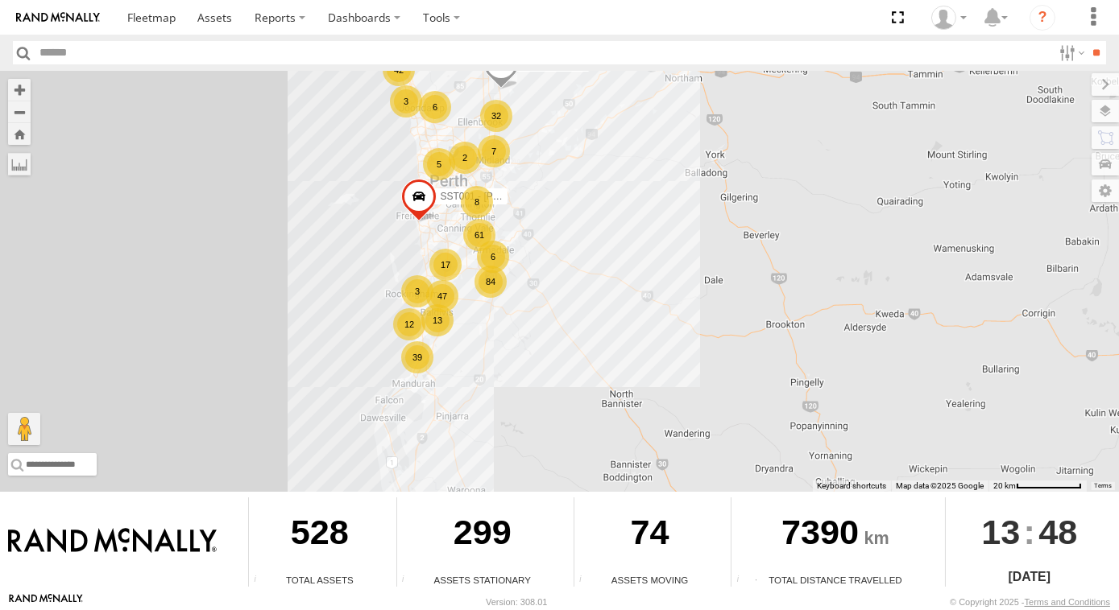
drag, startPoint x: 517, startPoint y: 251, endPoint x: 526, endPoint y: 207, distance: 45.2
click at [526, 207] on div "CV295 - [PERSON_NAME] SST001 - [PERSON_NAME] 61 13 8 84 3 47 42 32 17 39 2 6 5 …" at bounding box center [559, 281] width 1119 height 421
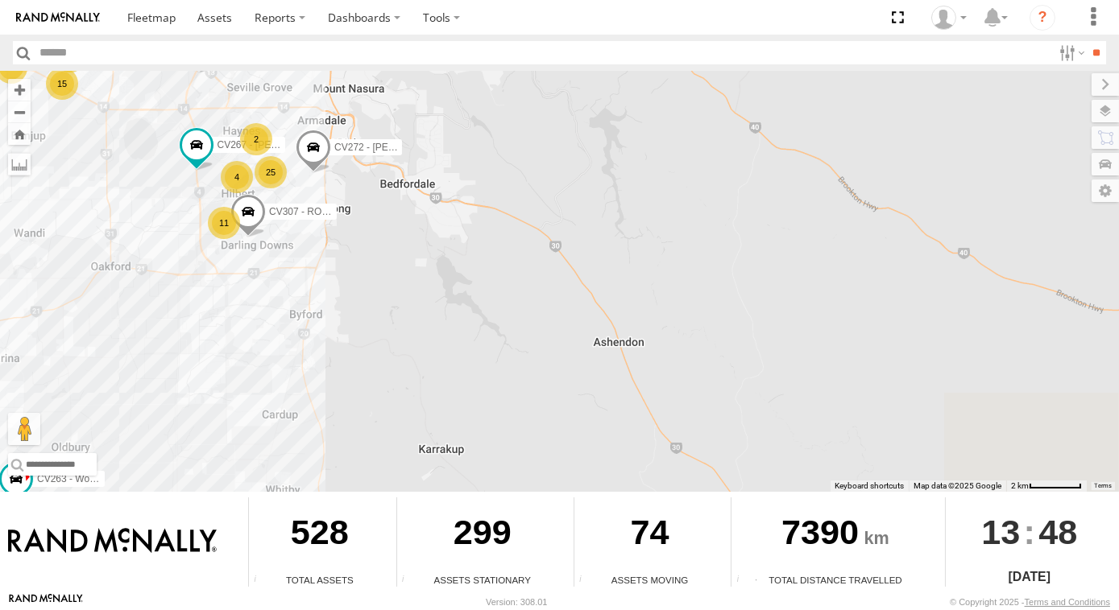
drag, startPoint x: 490, startPoint y: 325, endPoint x: 498, endPoint y: 72, distance: 253.8
click at [498, 72] on div "CV295 - [PERSON_NAME] SST001 - [PERSON_NAME] CV203 - WSHOP Cardup CV263 - Works…" at bounding box center [559, 281] width 1119 height 421
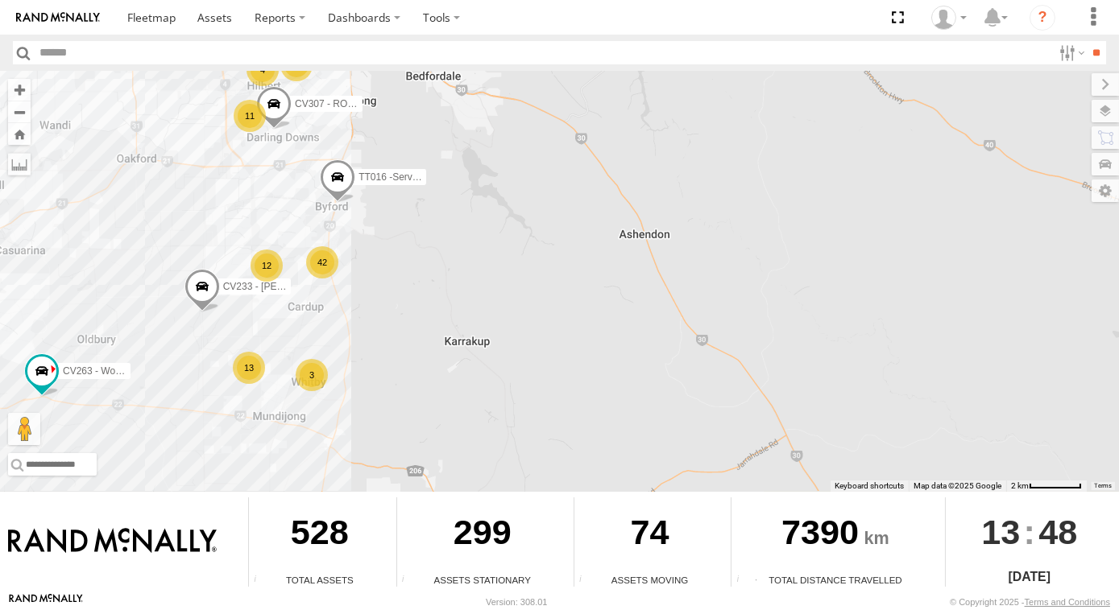
drag, startPoint x: 436, startPoint y: 252, endPoint x: 460, endPoint y: 147, distance: 108.2
click at [460, 147] on div "CV295 - [PERSON_NAME] SST001 - [PERSON_NAME] CV203 - WSHOP Cardup CV263 - Works…" at bounding box center [559, 281] width 1119 height 421
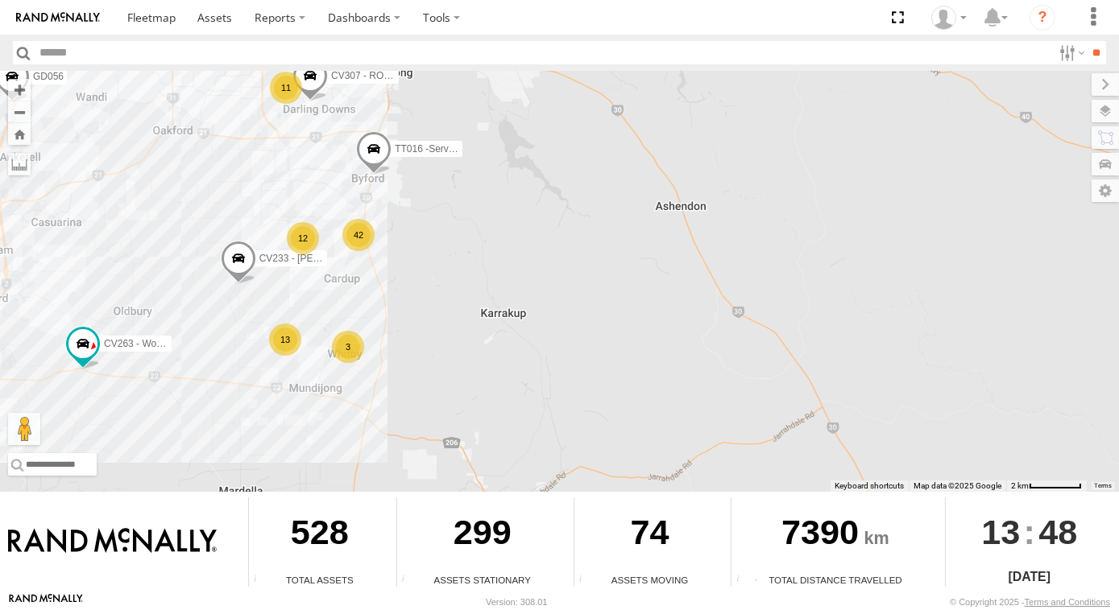
drag, startPoint x: 433, startPoint y: 256, endPoint x: 481, endPoint y: 225, distance: 56.5
click at [481, 225] on div "CV295 - [PERSON_NAME] SST001 - [PERSON_NAME] CV203 - WSHOP Cardup CV263 - Works…" at bounding box center [559, 281] width 1119 height 421
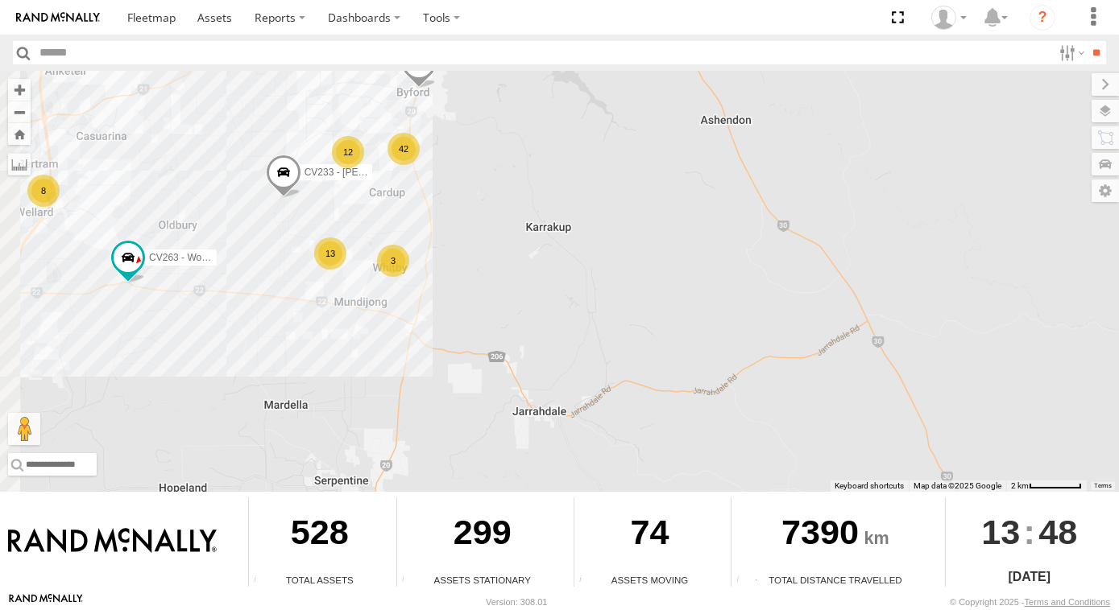
drag, startPoint x: 457, startPoint y: 250, endPoint x: 561, endPoint y: 90, distance: 191.4
click at [561, 90] on div "CV295 - [PERSON_NAME] SST001 - [PERSON_NAME] CV203 - WSHOP Cardup CV263 - Works…" at bounding box center [559, 281] width 1119 height 421
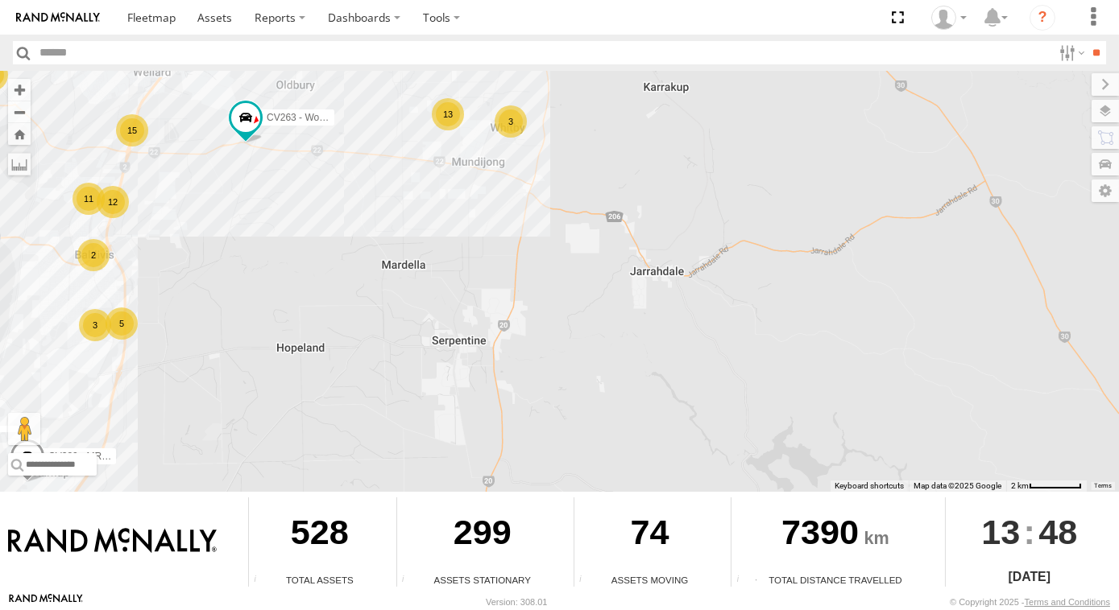
click at [458, 119] on div "13" at bounding box center [448, 114] width 32 height 32
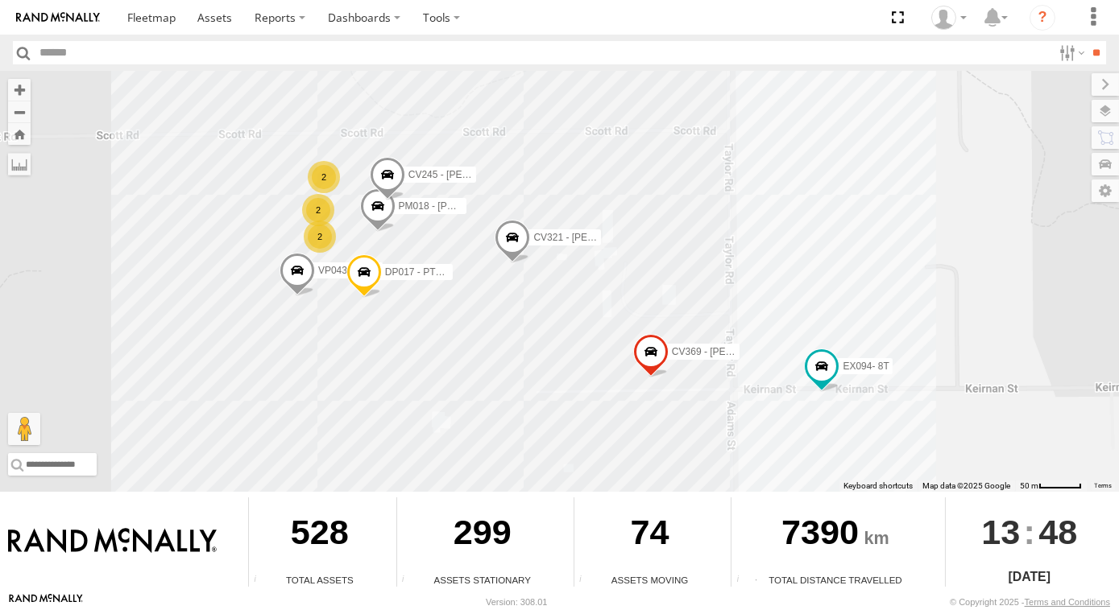
drag, startPoint x: 817, startPoint y: 245, endPoint x: 912, endPoint y: 216, distance: 99.3
click at [912, 216] on div "CV295 - [PERSON_NAME] SST001 - [PERSON_NAME] CV203 - WSHOP Cardup CV263 - Works…" at bounding box center [559, 281] width 1119 height 421
